Goal: Browse casually

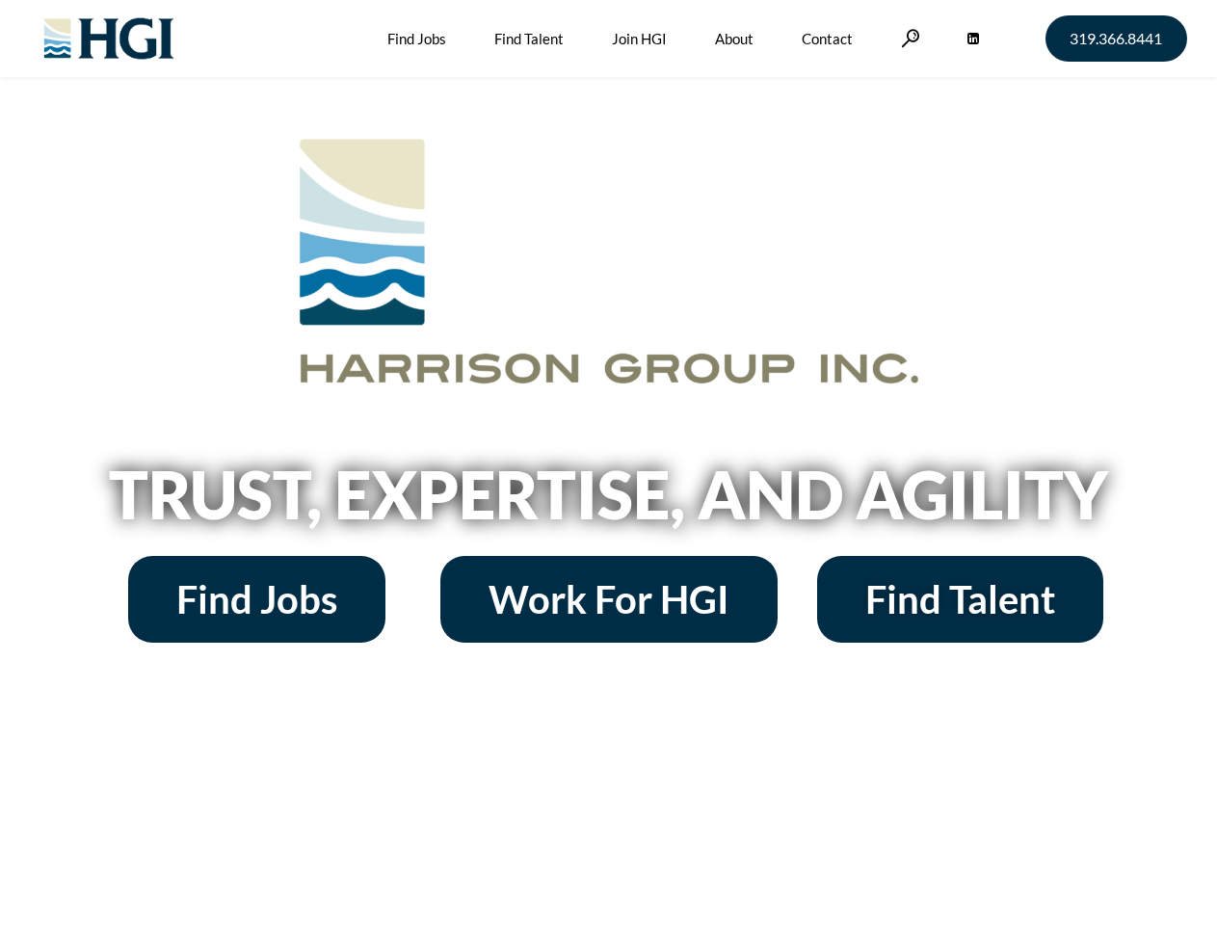
click at [608, 463] on h2 "Trust, Expertise, and Agility" at bounding box center [609, 495] width 1099 height 66
click at [908, 38] on link at bounding box center [910, 38] width 19 height 18
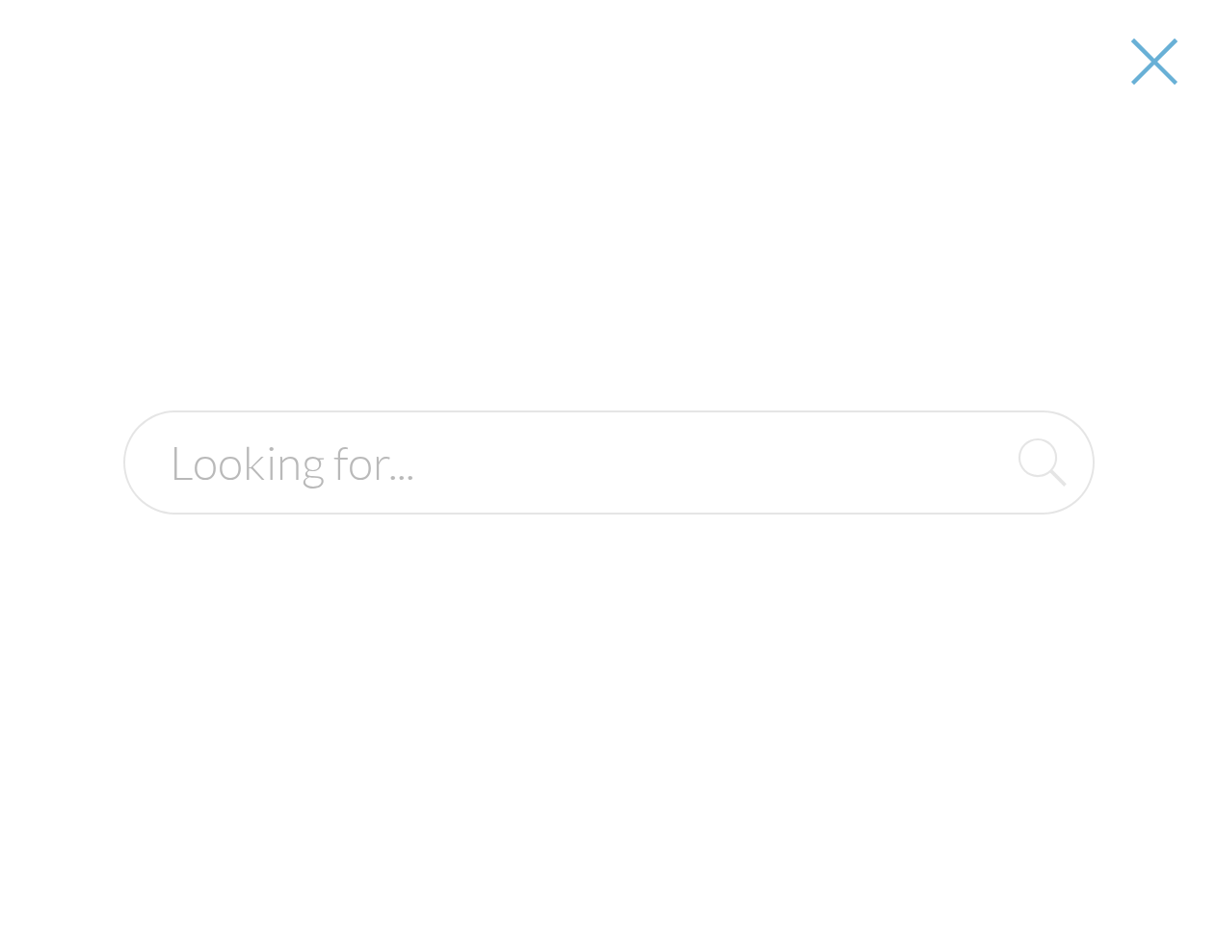
click at [608, 501] on div at bounding box center [609, 462] width 1214 height 925
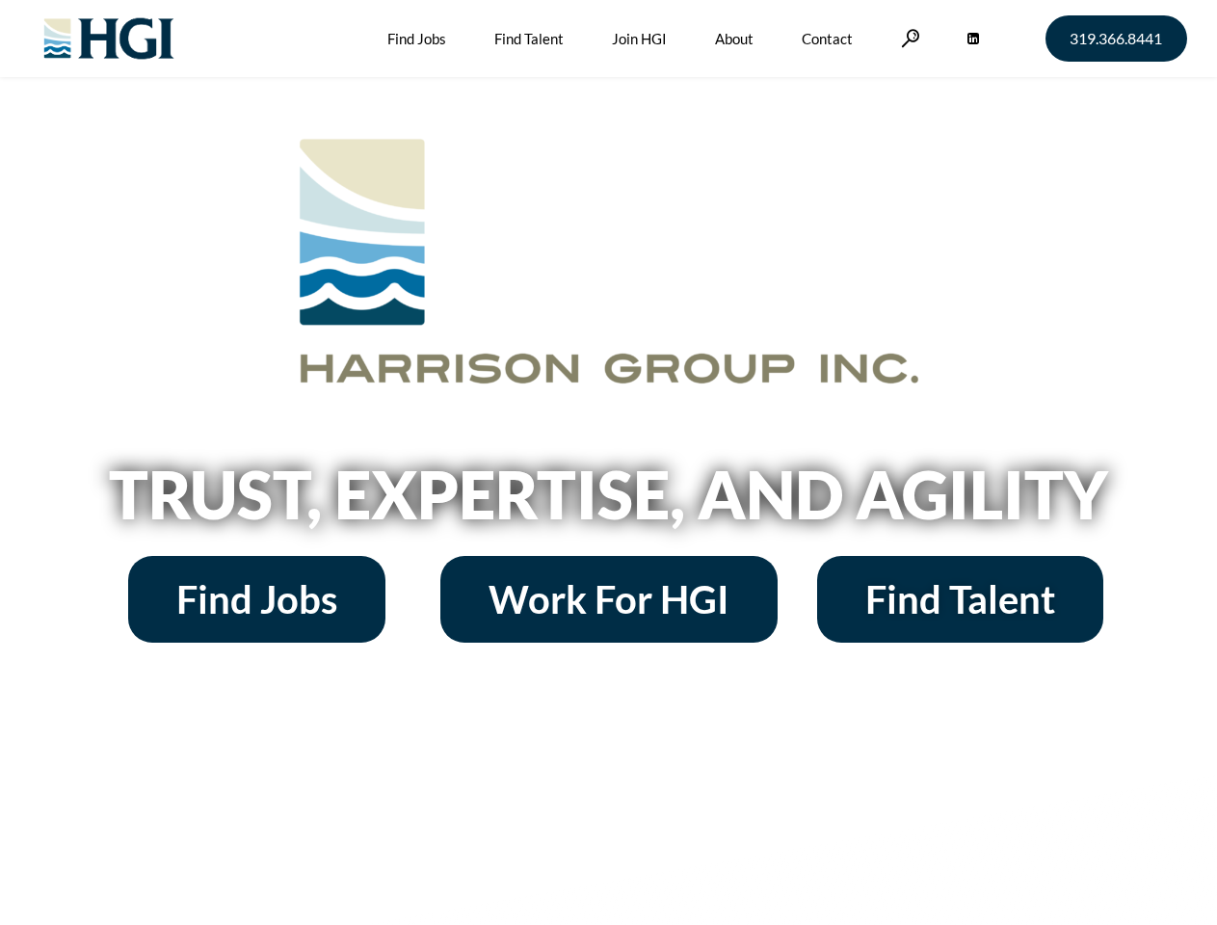
click at [608, 463] on h2 "Trust, Expertise, and Agility" at bounding box center [609, 495] width 1099 height 66
click at [908, 38] on link at bounding box center [910, 38] width 19 height 18
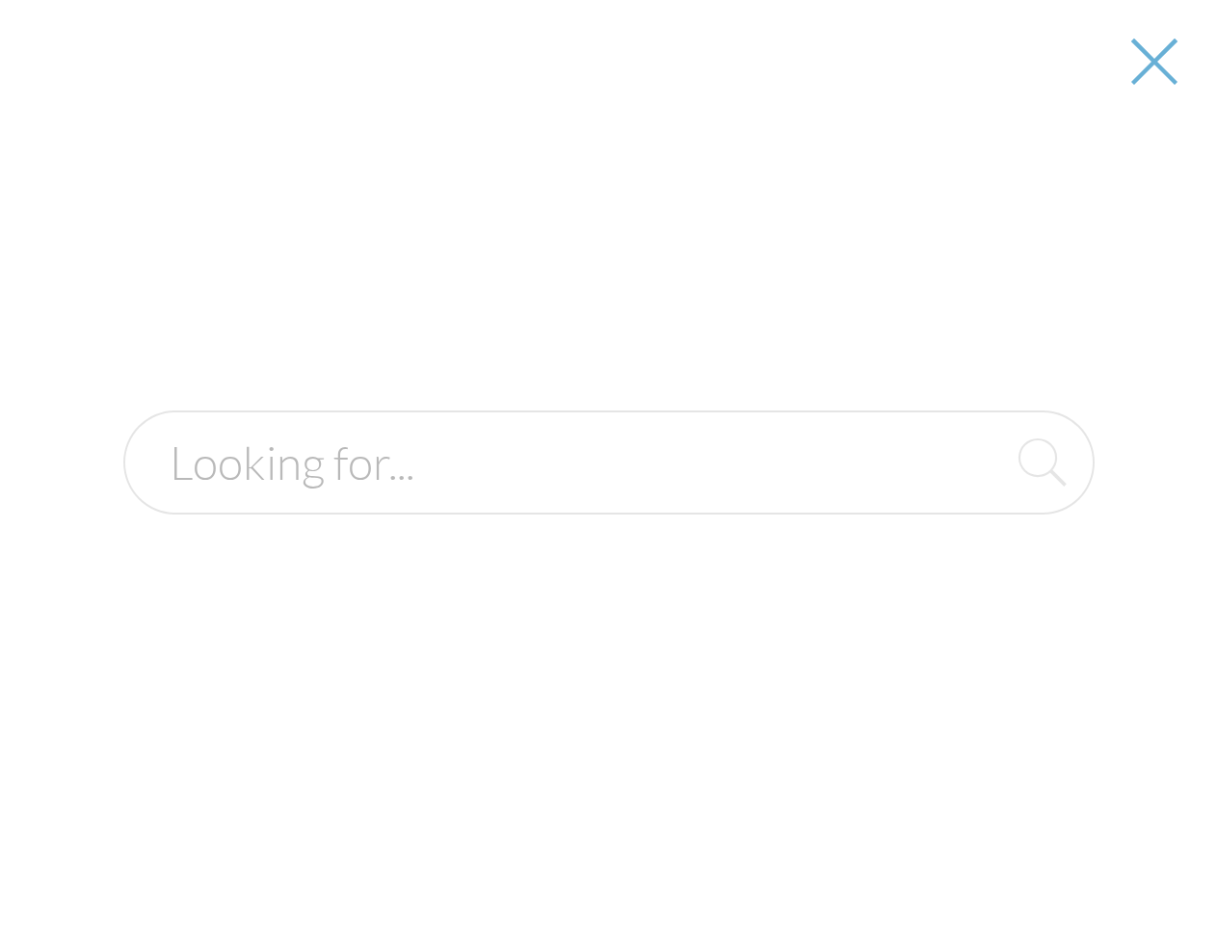
click at [608, 501] on div at bounding box center [609, 462] width 1214 height 925
